Goal: Find specific page/section: Find specific page/section

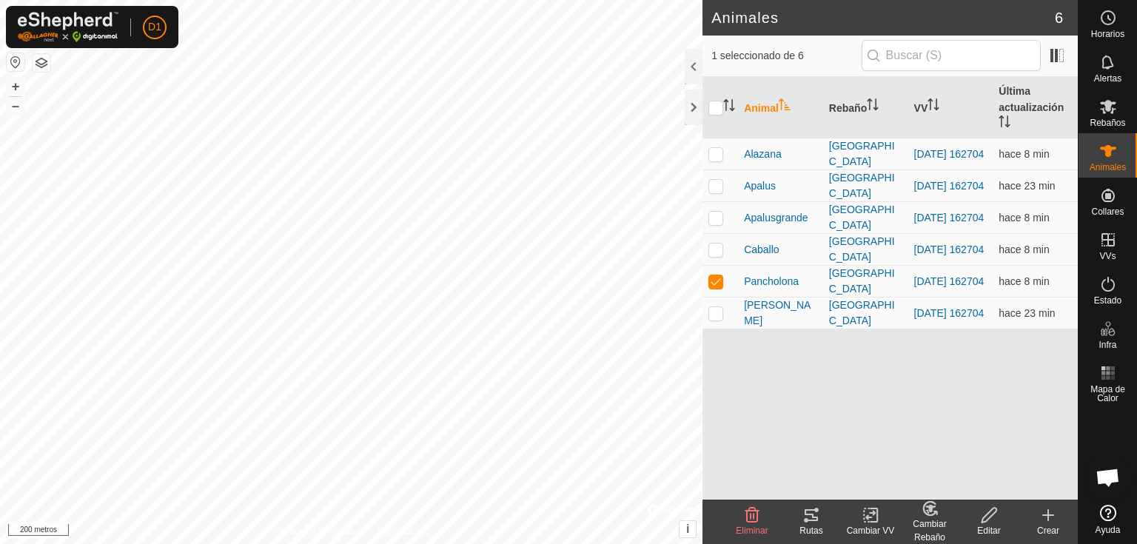
click at [810, 520] on icon at bounding box center [810, 515] width 13 height 12
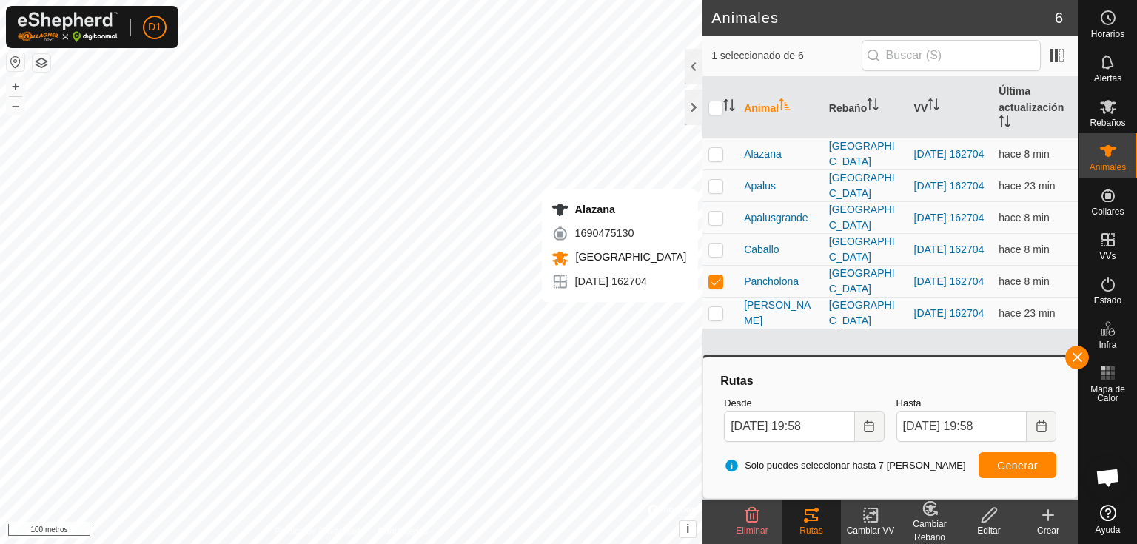
checkbox input "true"
checkbox input "false"
click at [1084, 354] on button "button" at bounding box center [1077, 358] width 24 height 24
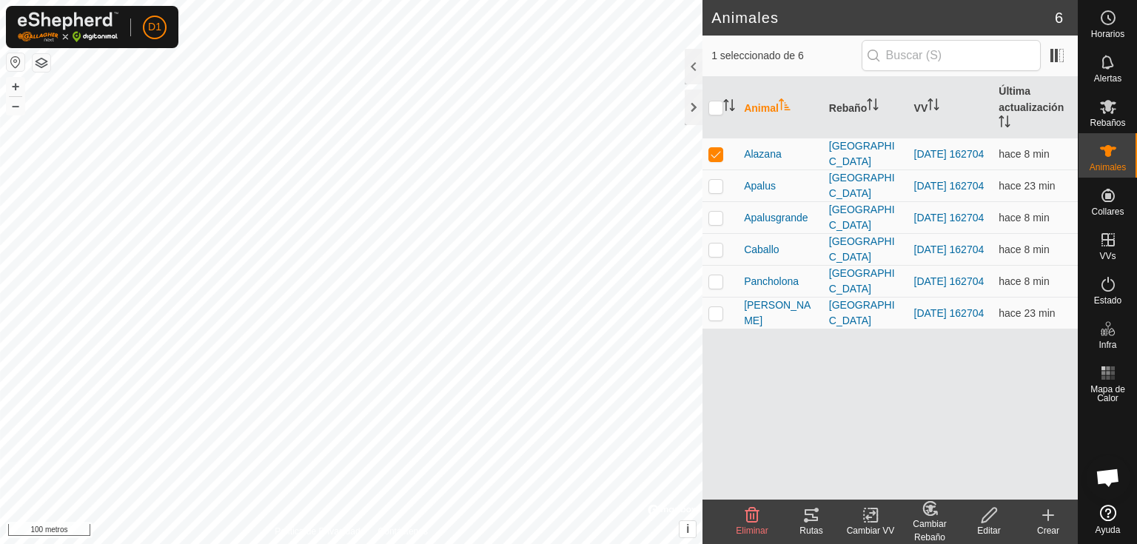
click at [811, 518] on icon at bounding box center [811, 515] width 18 height 18
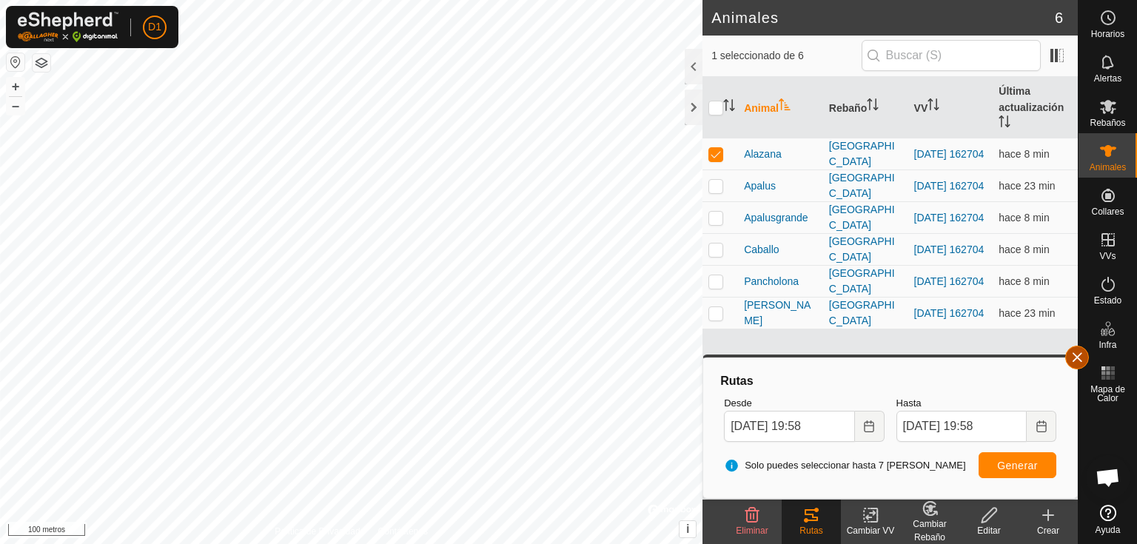
click at [1076, 358] on button "button" at bounding box center [1077, 358] width 24 height 24
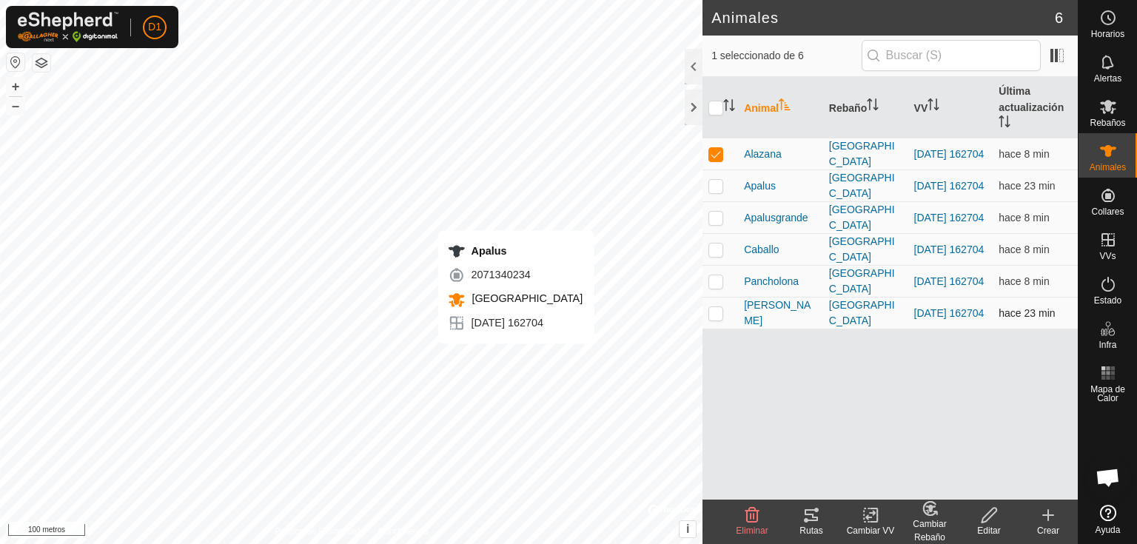
checkbox input "false"
click at [818, 514] on icon at bounding box center [811, 515] width 18 height 18
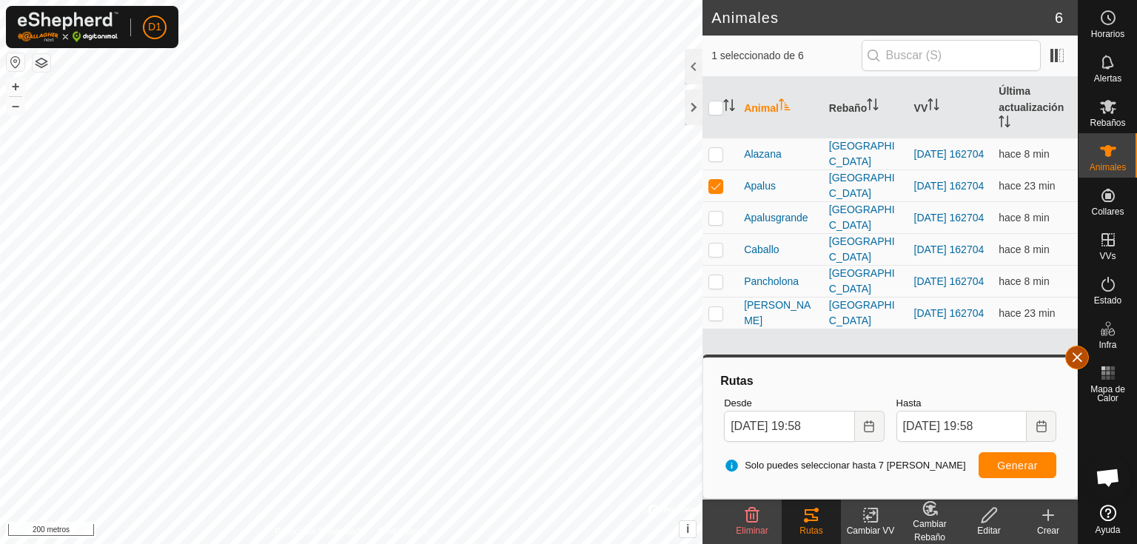
click at [1082, 358] on button "button" at bounding box center [1077, 358] width 24 height 24
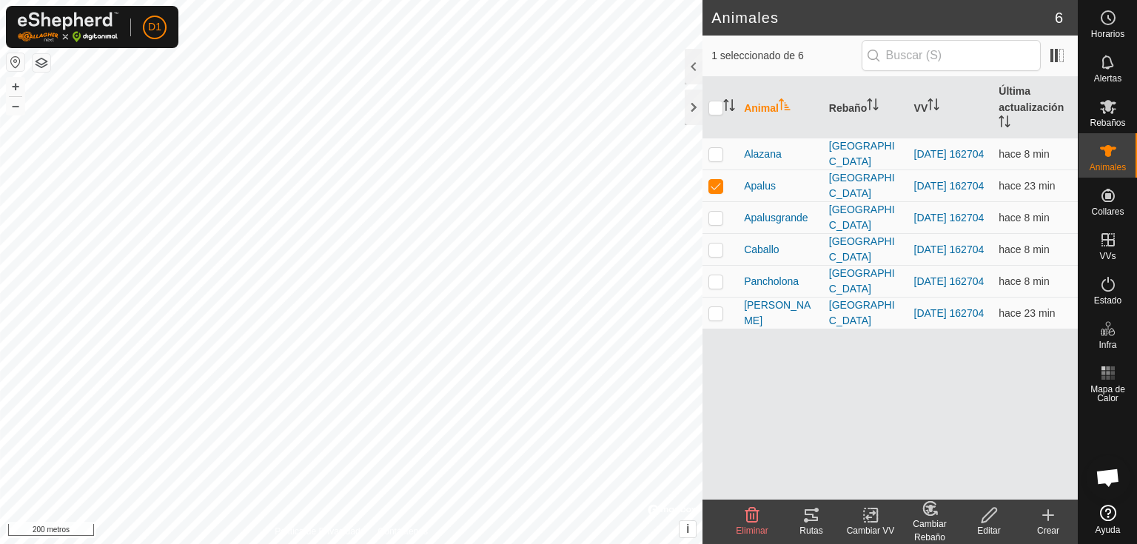
click at [814, 512] on icon at bounding box center [811, 515] width 18 height 18
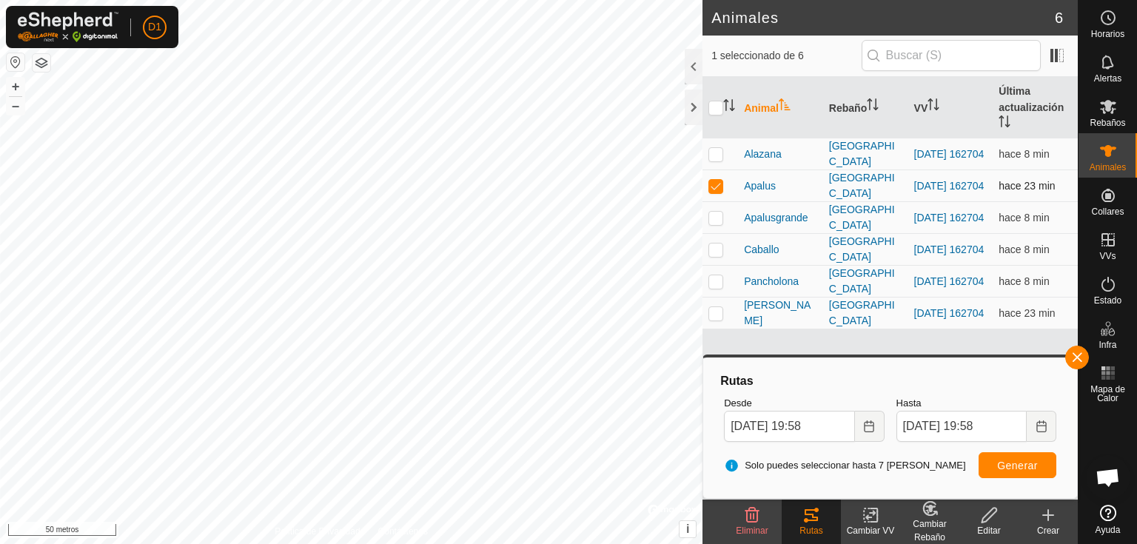
click at [711, 183] on p-checkbox at bounding box center [715, 186] width 15 height 12
checkbox input "false"
click at [817, 517] on icon at bounding box center [811, 515] width 18 height 18
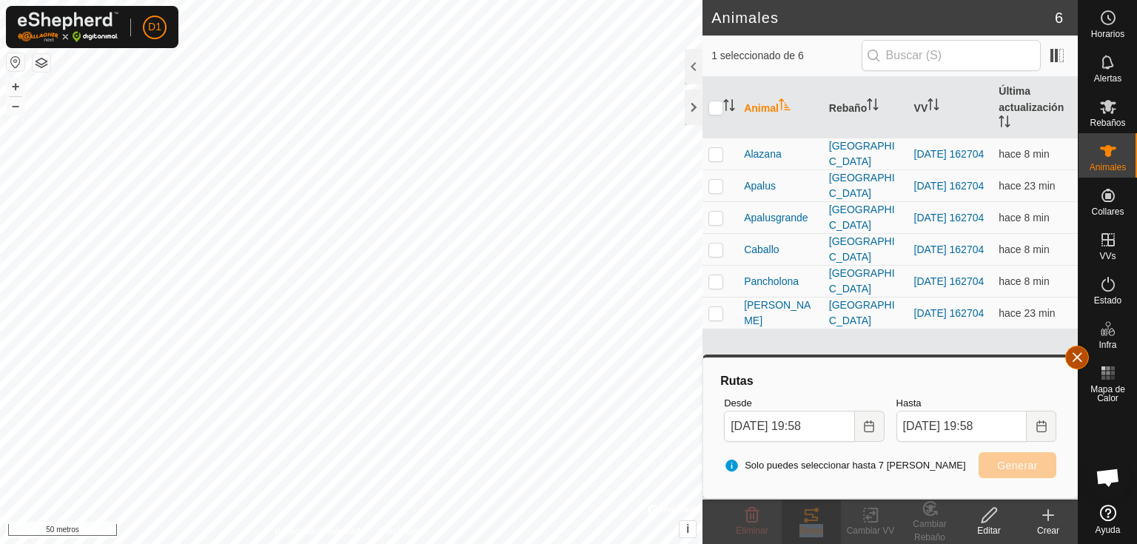
click at [1077, 355] on button "button" at bounding box center [1077, 358] width 24 height 24
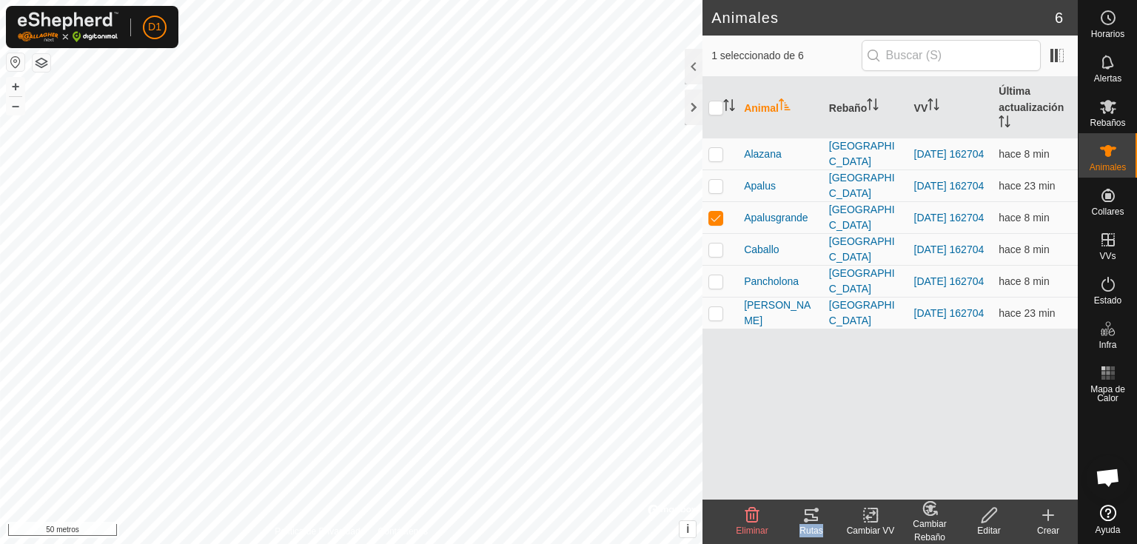
click at [814, 525] on font "Rutas" at bounding box center [810, 530] width 23 height 10
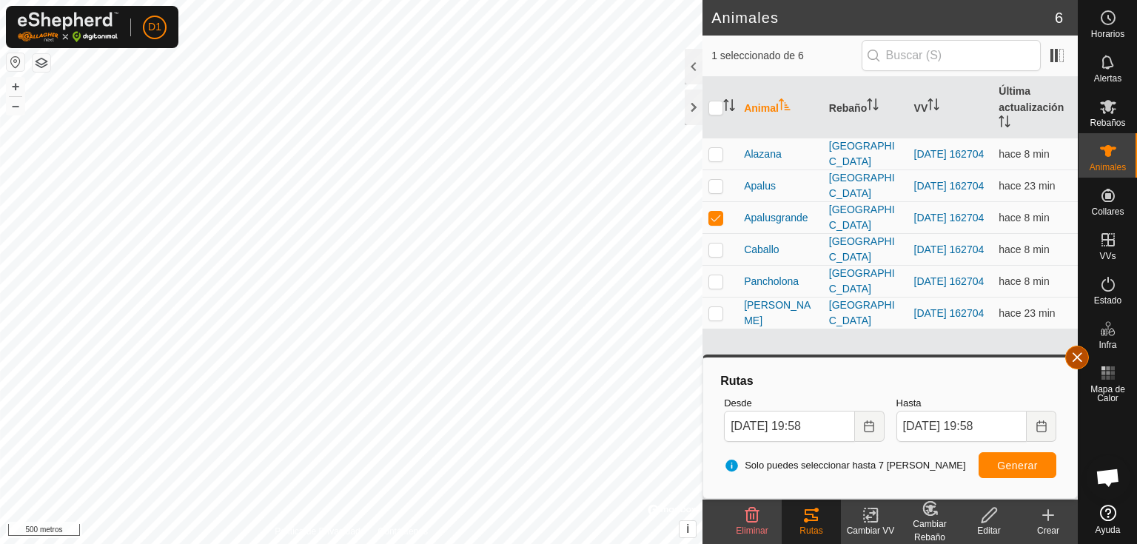
click at [1075, 362] on button "button" at bounding box center [1077, 358] width 24 height 24
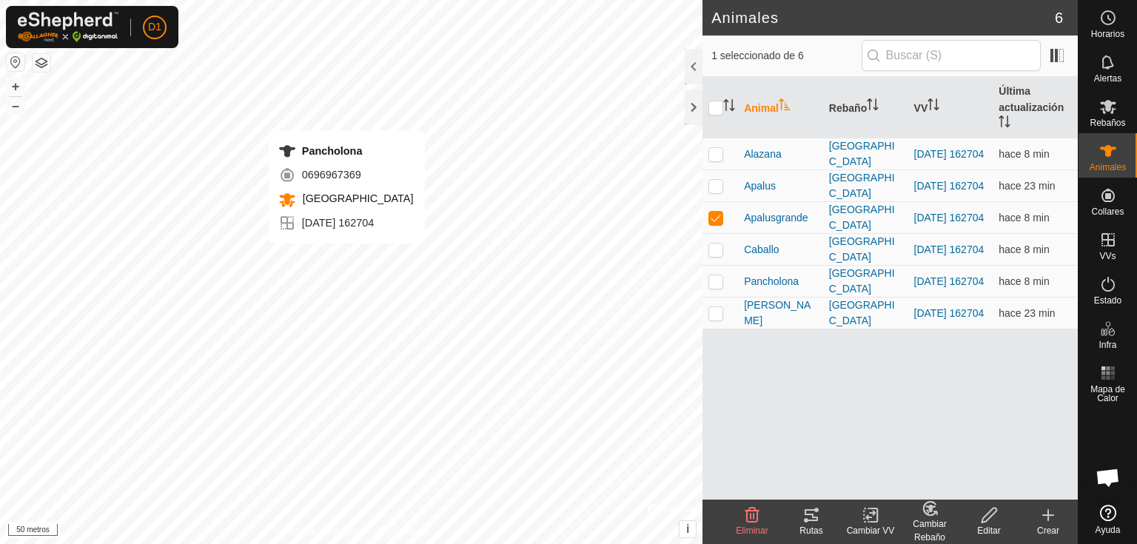
checkbox input "false"
checkbox input "true"
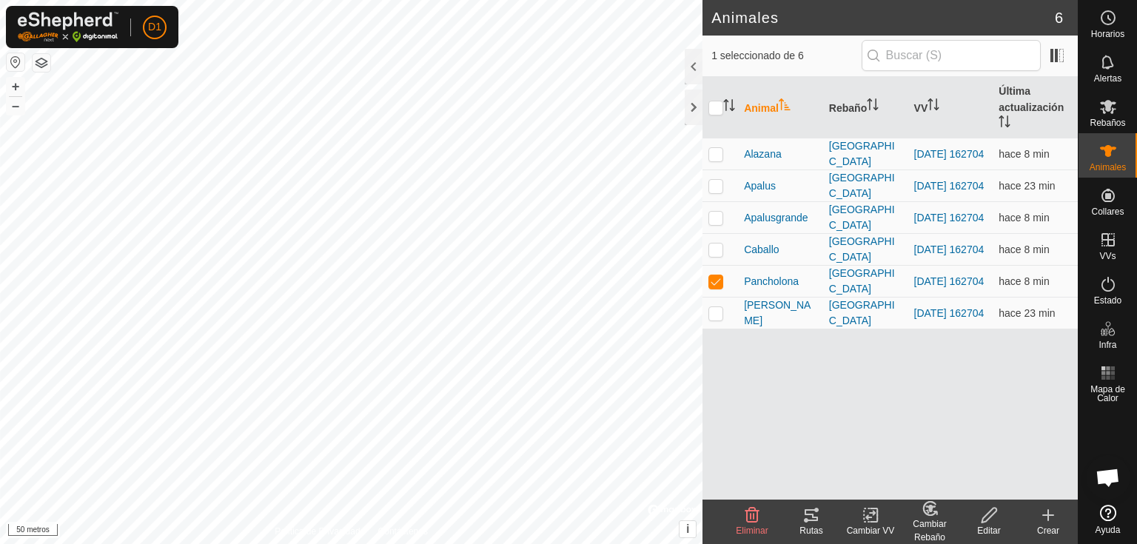
click at [810, 523] on icon at bounding box center [811, 515] width 18 height 18
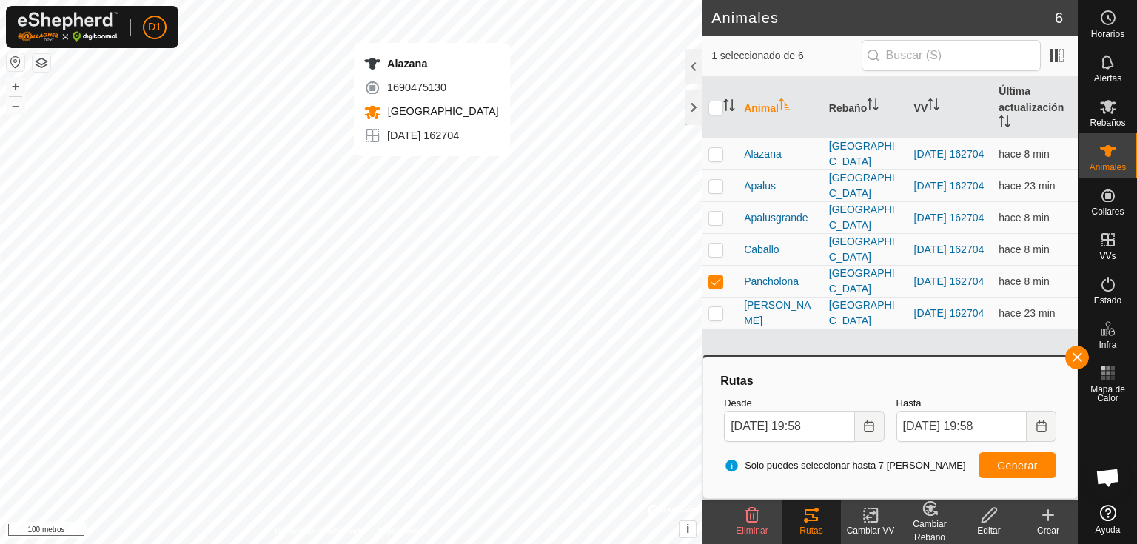
checkbox input "true"
checkbox input "false"
click at [1071, 360] on button "button" at bounding box center [1077, 358] width 24 height 24
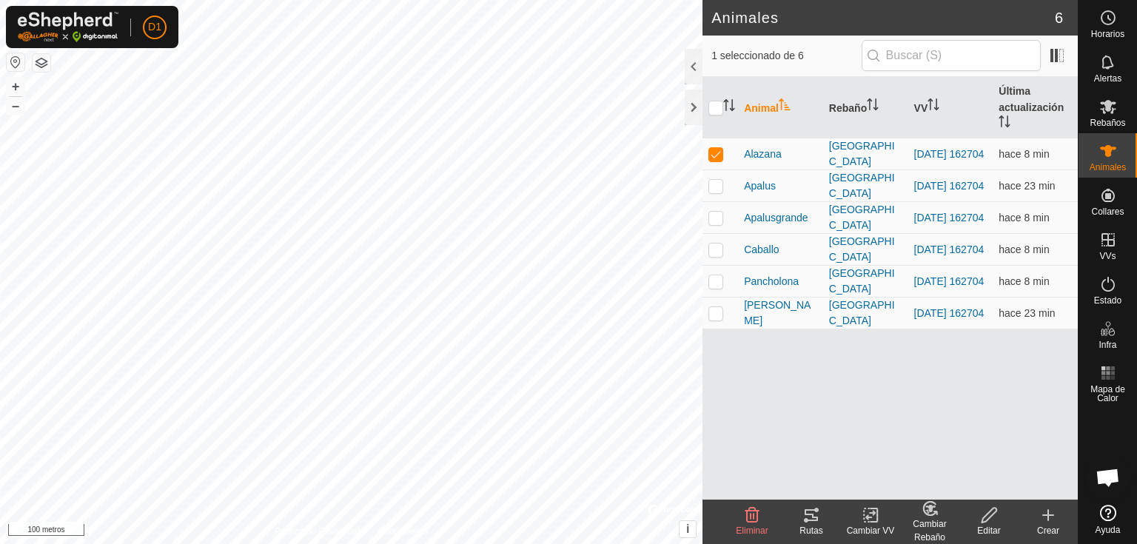
click at [813, 517] on icon at bounding box center [810, 515] width 13 height 12
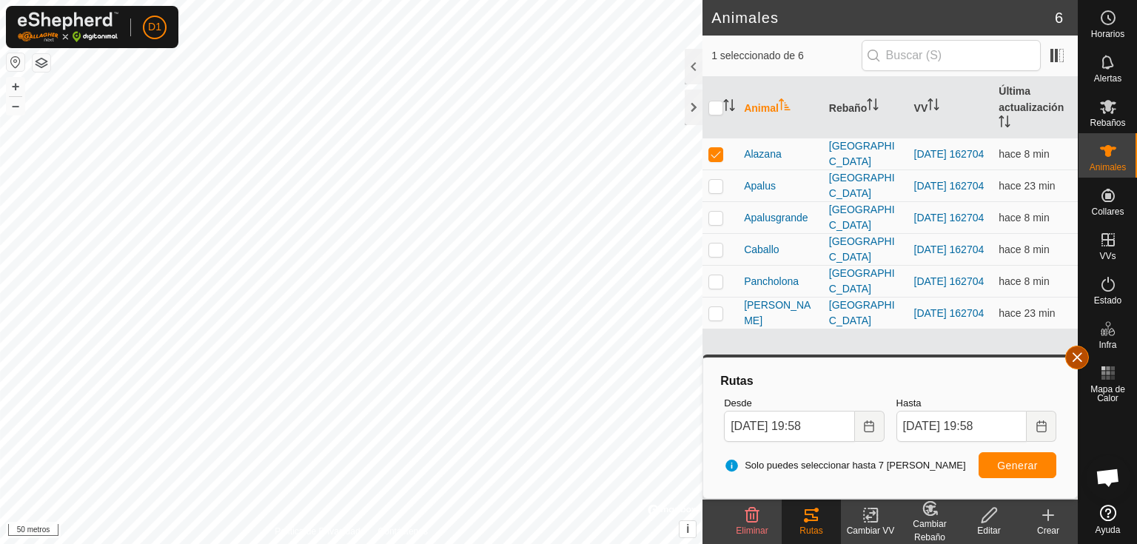
click at [1074, 360] on button "button" at bounding box center [1077, 358] width 24 height 24
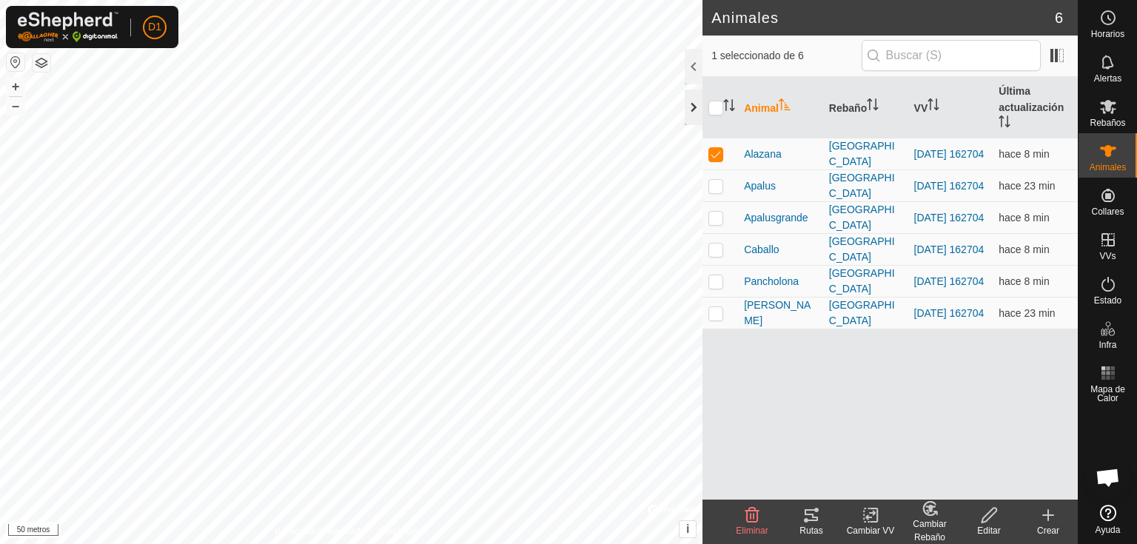
click at [696, 110] on div at bounding box center [694, 108] width 18 height 36
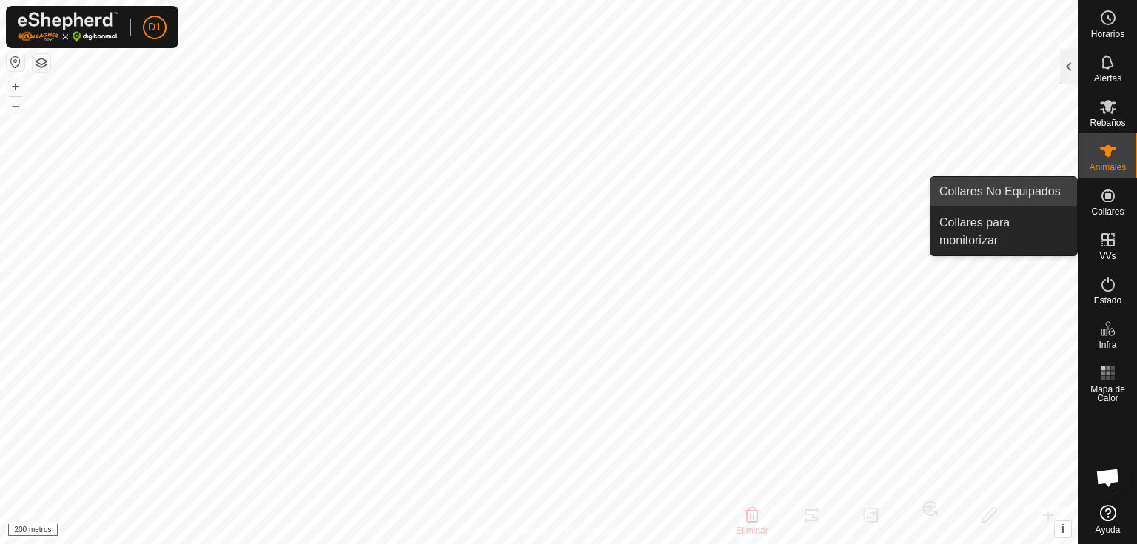
click at [1015, 194] on link "Collares No Equipados" at bounding box center [1003, 192] width 147 height 30
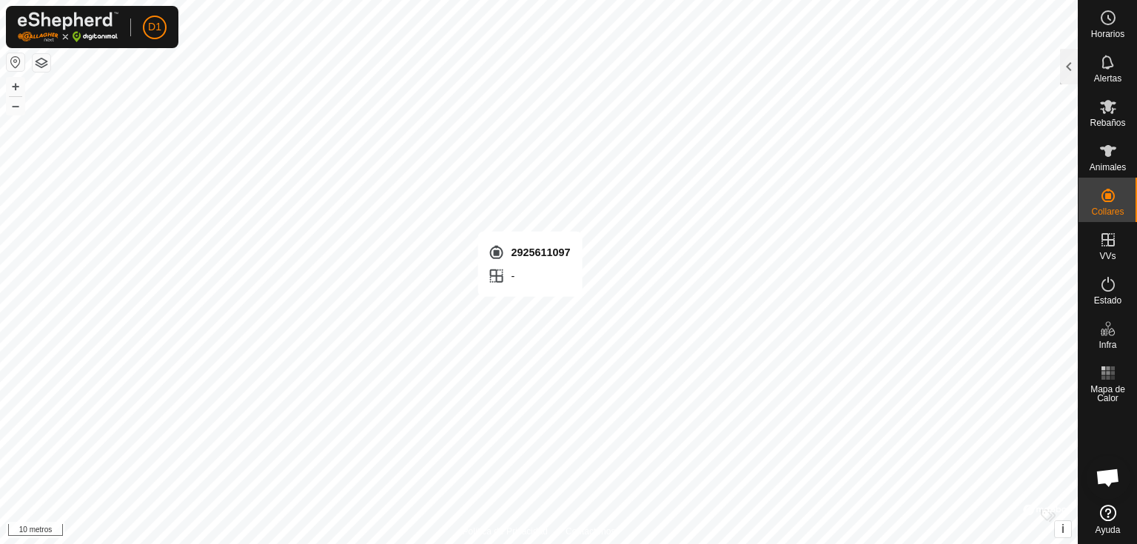
checkbox input "true"
click at [1066, 74] on div at bounding box center [1069, 67] width 18 height 36
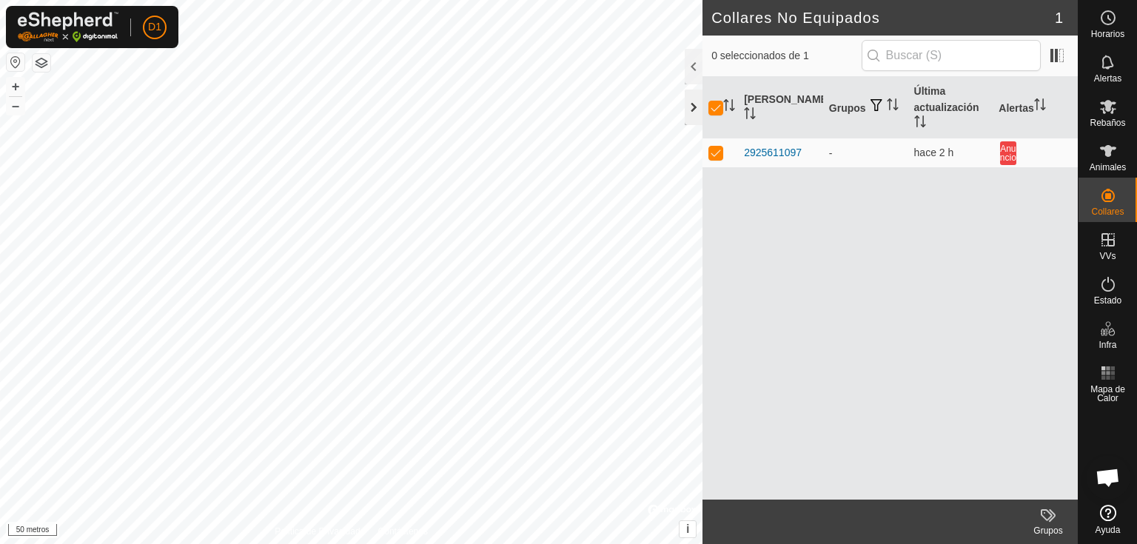
click at [695, 104] on div at bounding box center [694, 108] width 18 height 36
